Goal: Entertainment & Leisure: Consume media (video, audio)

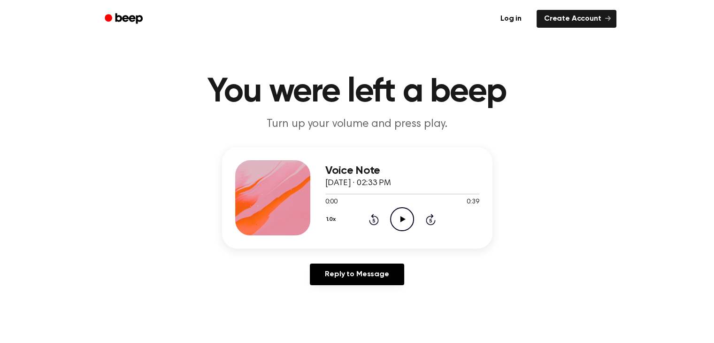
click at [406, 216] on icon "Play Audio" at bounding box center [402, 219] width 24 height 24
click at [406, 216] on icon "Pause Audio" at bounding box center [402, 219] width 24 height 24
click at [406, 216] on icon "Play Audio" at bounding box center [402, 219] width 24 height 24
click at [398, 220] on icon "Play Audio" at bounding box center [402, 219] width 24 height 24
